Goal: Book appointment/travel/reservation

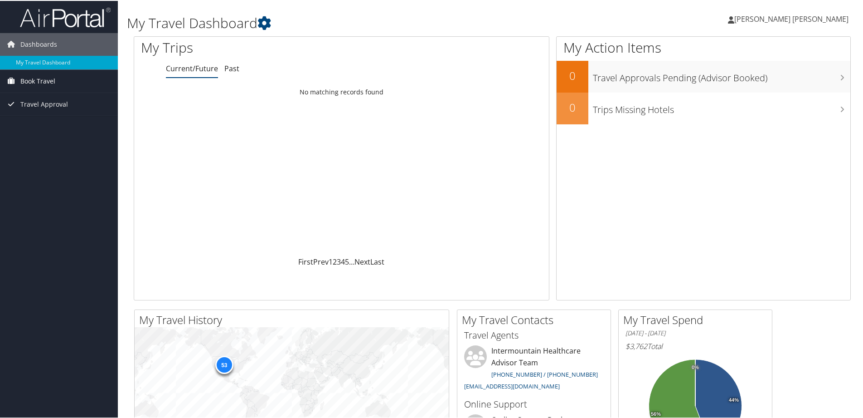
click at [40, 81] on span "Book Travel" at bounding box center [37, 80] width 35 height 23
click at [49, 114] on link "Book/Manage Online Trips" at bounding box center [59, 112] width 118 height 14
click at [52, 116] on link "Book/Manage Online Trips" at bounding box center [59, 112] width 118 height 14
